Goal: Transaction & Acquisition: Register for event/course

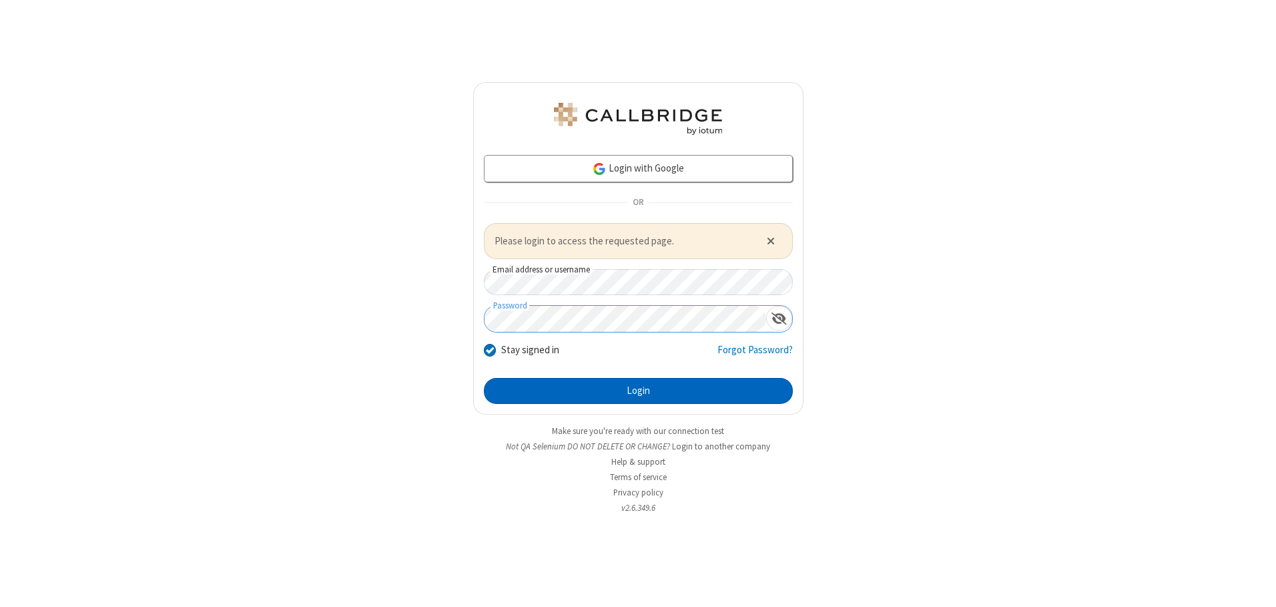
click at [638, 390] on button "Login" at bounding box center [638, 391] width 309 height 27
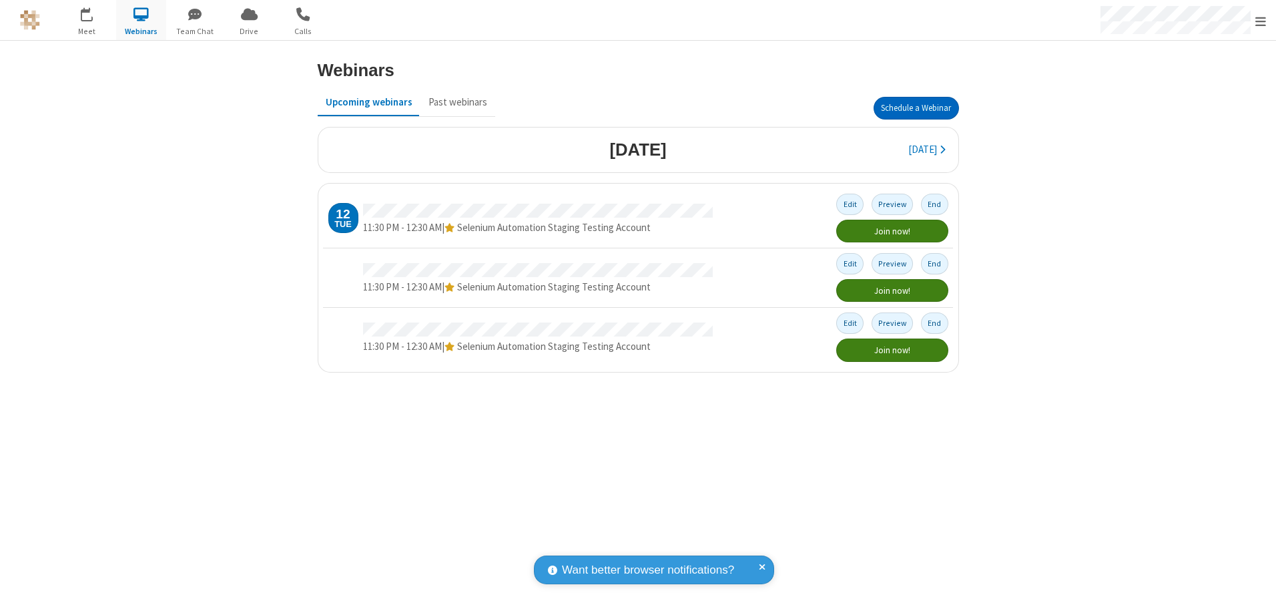
click at [916, 108] on button "Schedule a Webinar" at bounding box center [916, 108] width 85 height 23
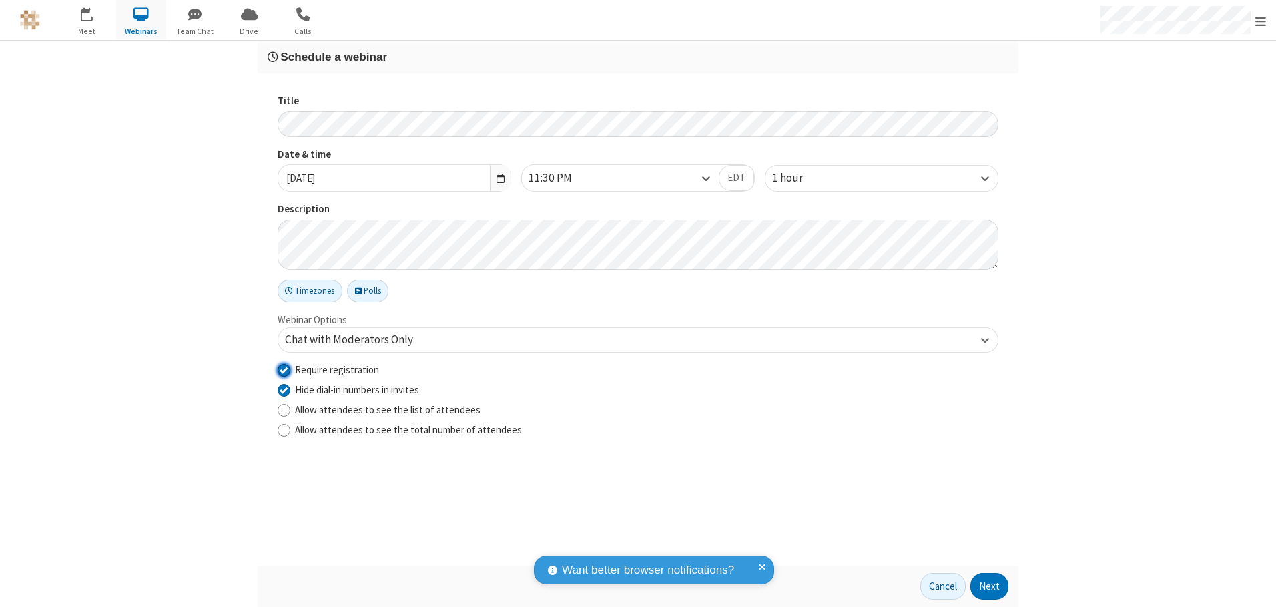
click at [284, 369] on input "Require registration" at bounding box center [284, 369] width 13 height 14
checkbox input "false"
click at [990, 586] on button "Next" at bounding box center [990, 586] width 38 height 27
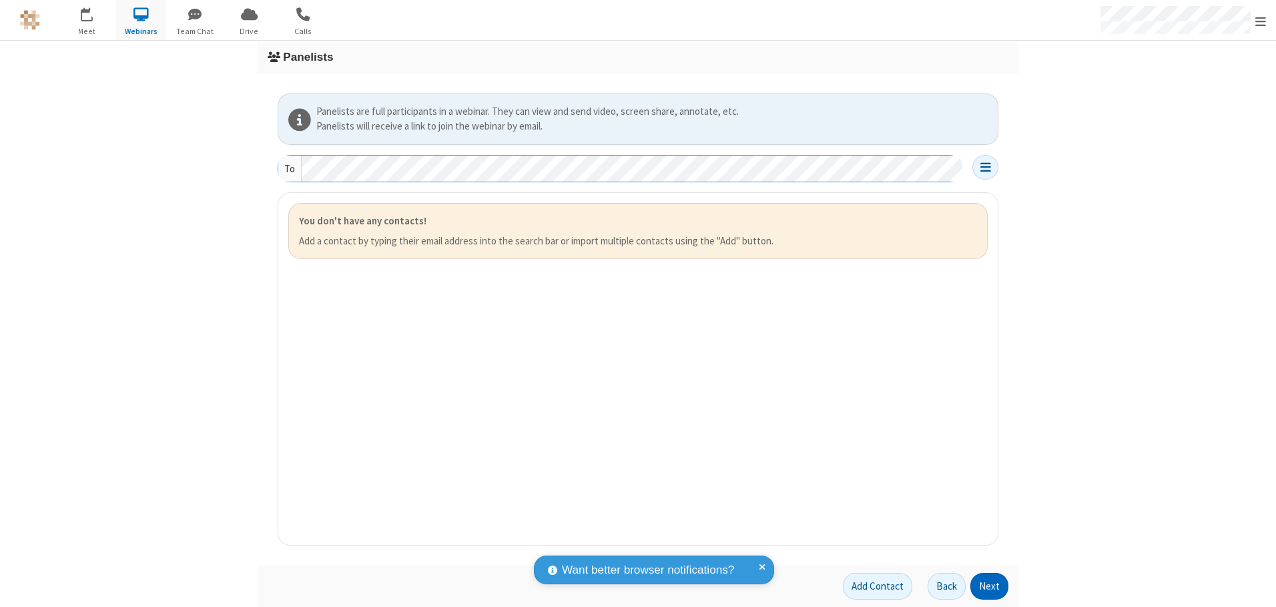
click at [990, 586] on button "Next" at bounding box center [990, 586] width 38 height 27
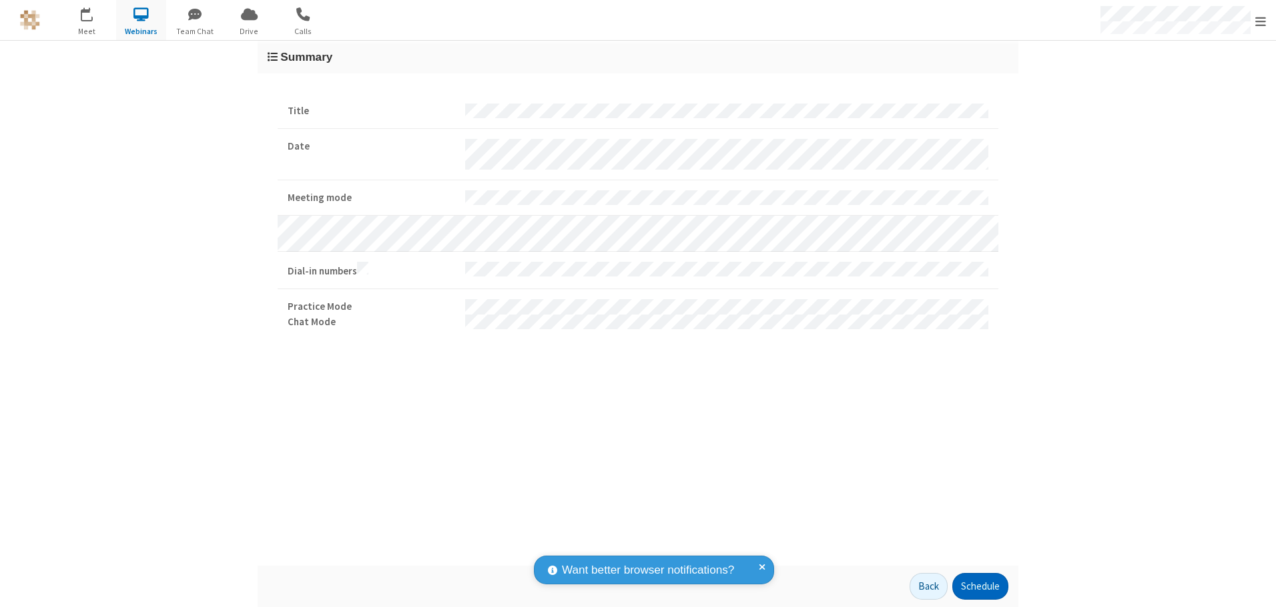
click at [980, 586] on button "Schedule" at bounding box center [980, 586] width 56 height 27
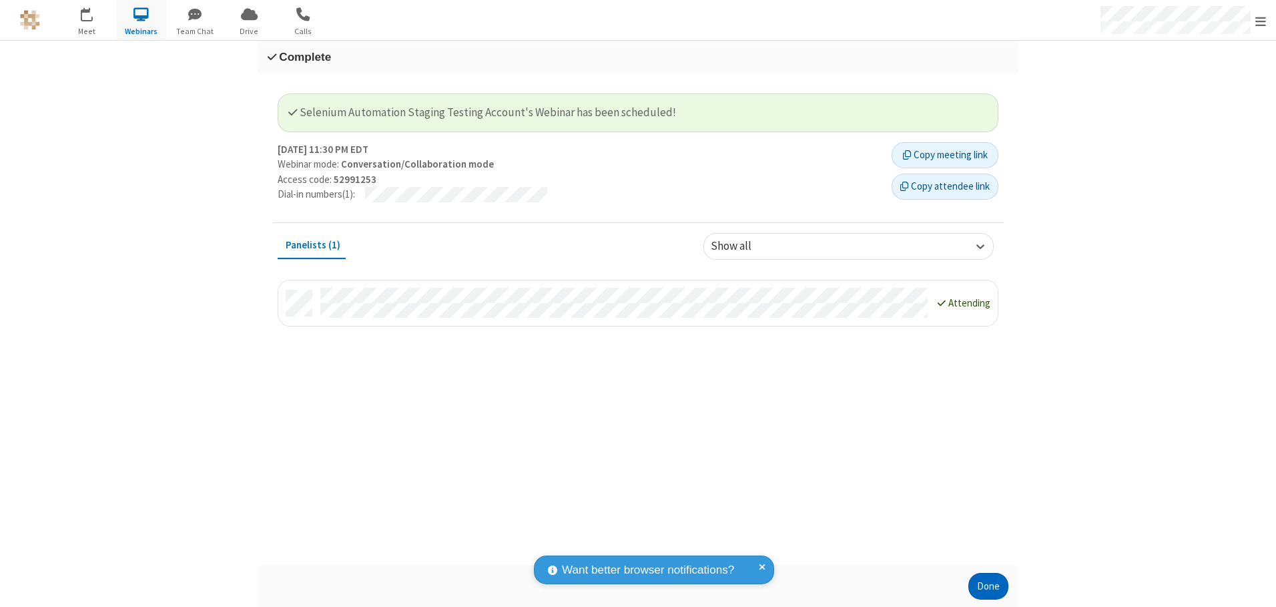
click at [989, 586] on button "Done" at bounding box center [989, 586] width 40 height 27
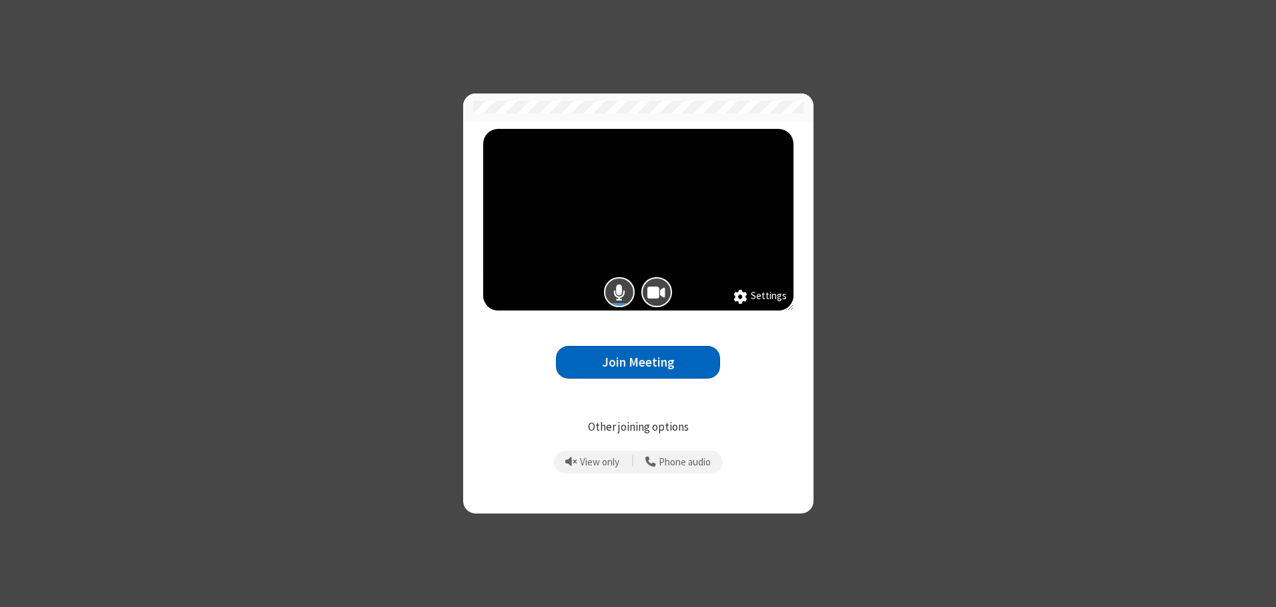
click at [638, 362] on button "Join Meeting" at bounding box center [638, 362] width 164 height 33
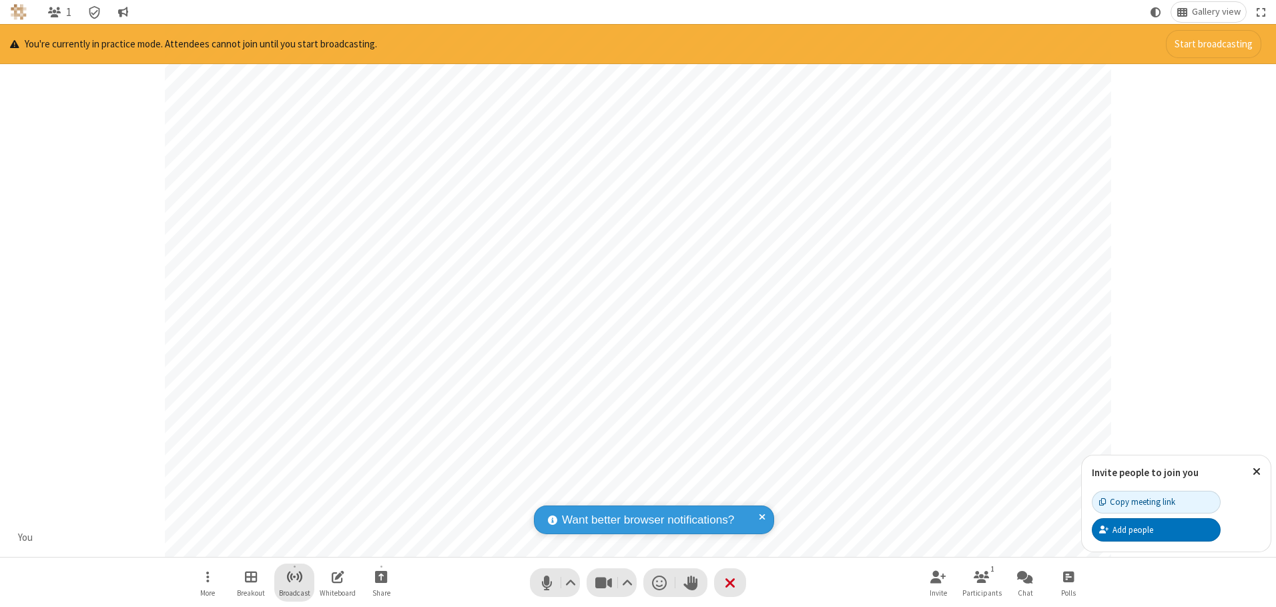
click at [294, 576] on span "Start broadcast" at bounding box center [294, 576] width 17 height 17
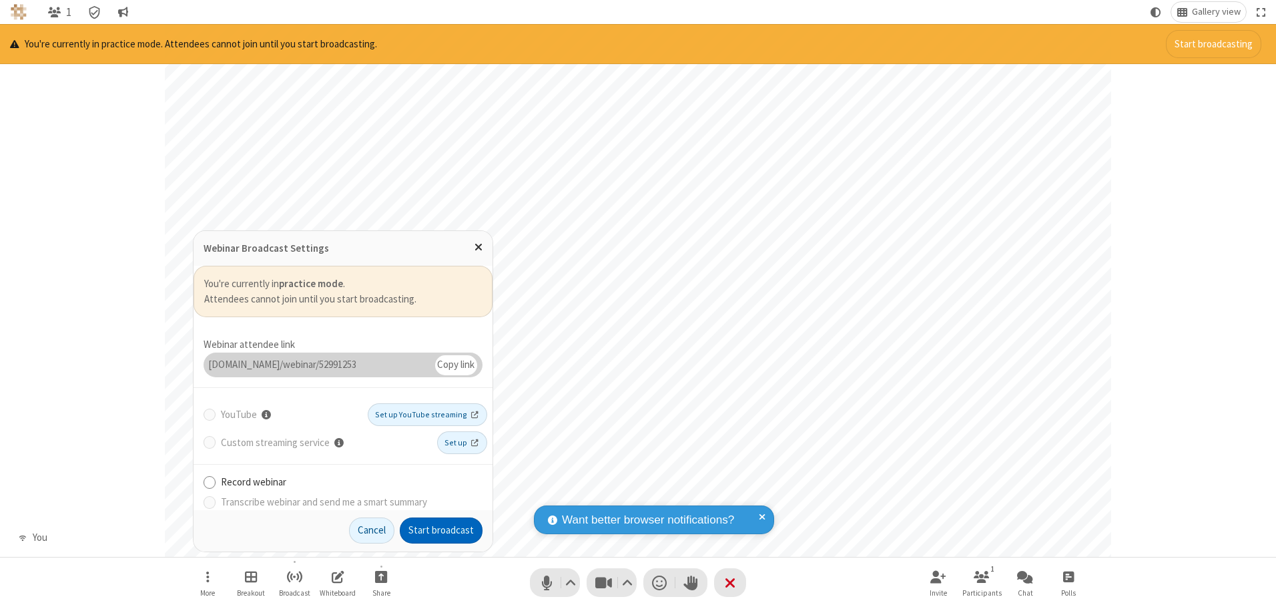
click at [441, 530] on button "Start broadcast" at bounding box center [441, 530] width 83 height 27
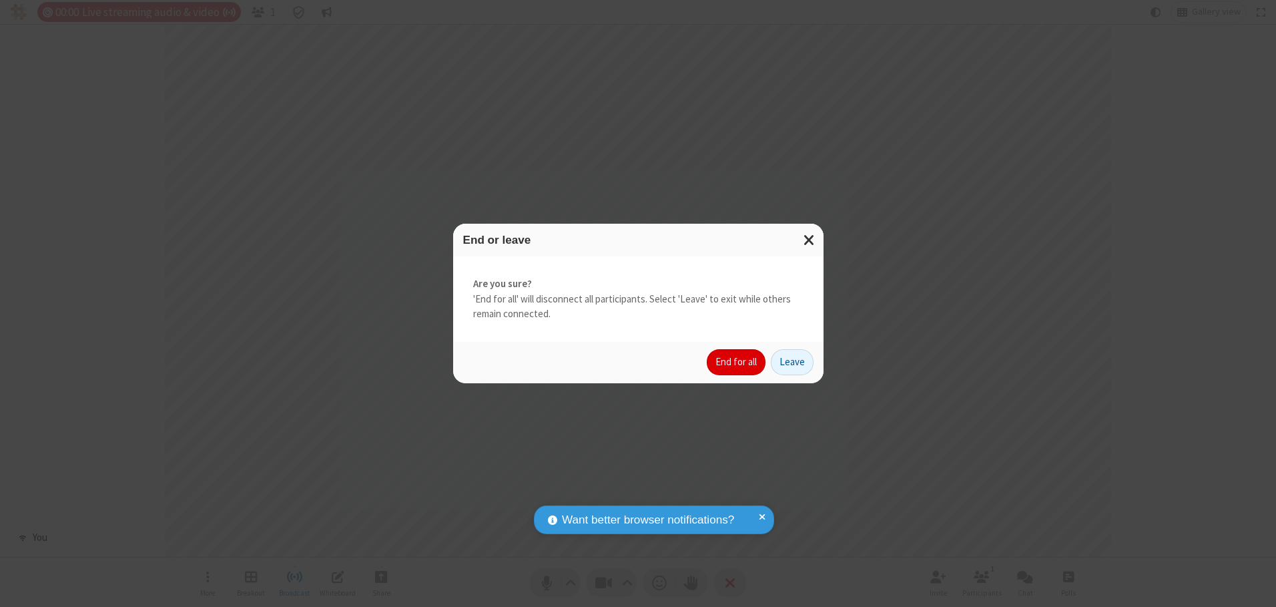
click at [737, 362] on button "End for all" at bounding box center [736, 362] width 59 height 27
